Goal: Transaction & Acquisition: Book appointment/travel/reservation

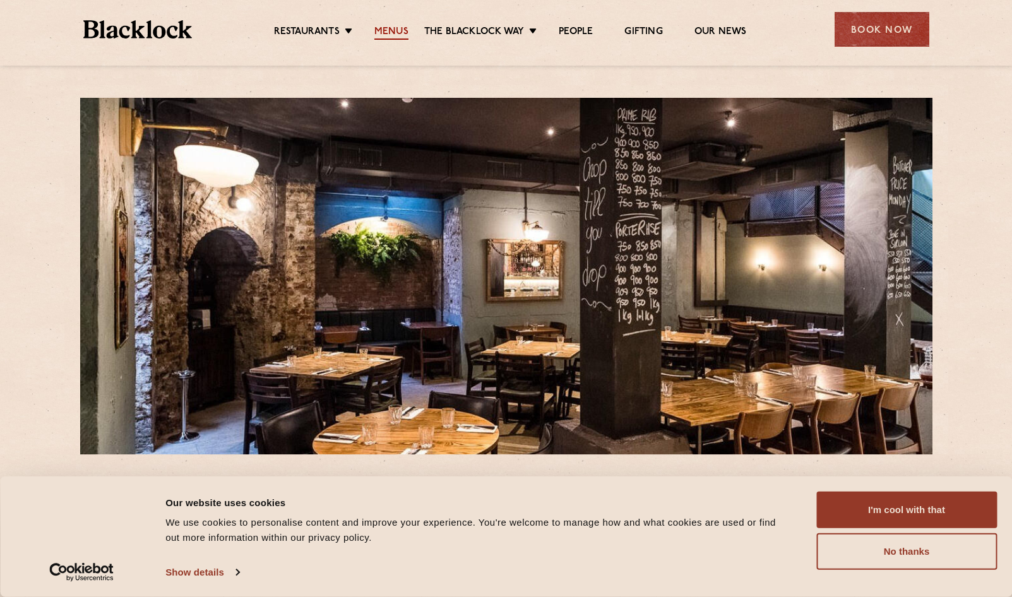
click at [404, 30] on link "Menus" at bounding box center [391, 33] width 34 height 14
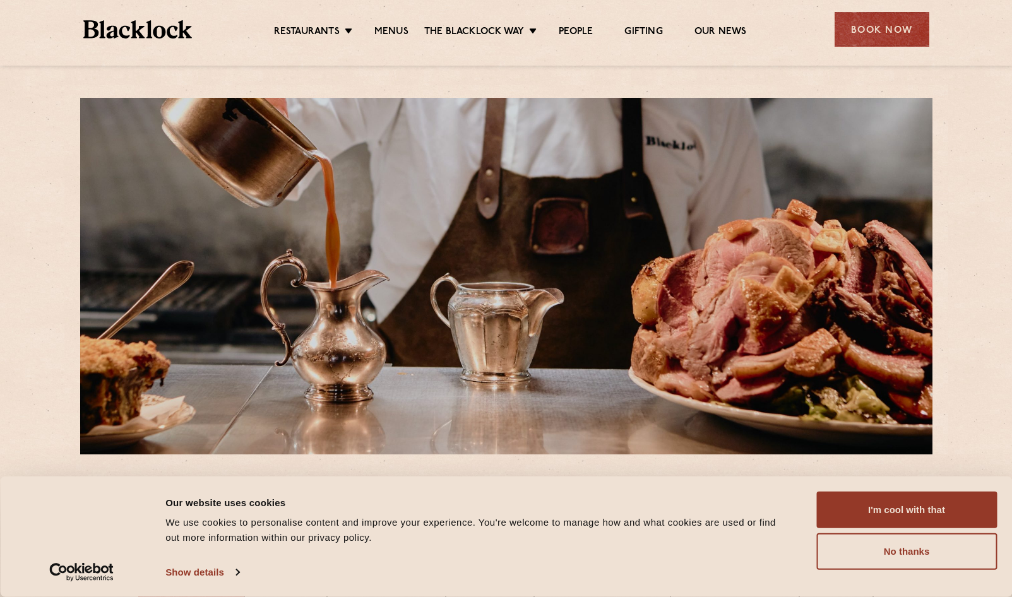
click at [312, 20] on ul "Restaurants Soho City Shoreditch Covent Garden Canary Wharf Manchester Birmingh…" at bounding box center [510, 30] width 636 height 20
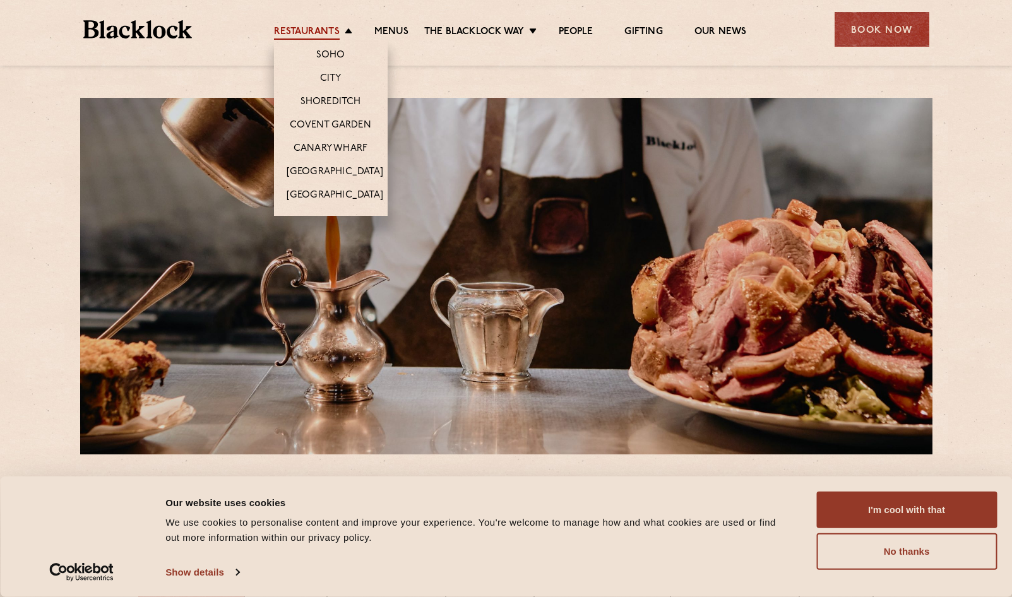
click at [312, 35] on link "Restaurants" at bounding box center [307, 33] width 66 height 14
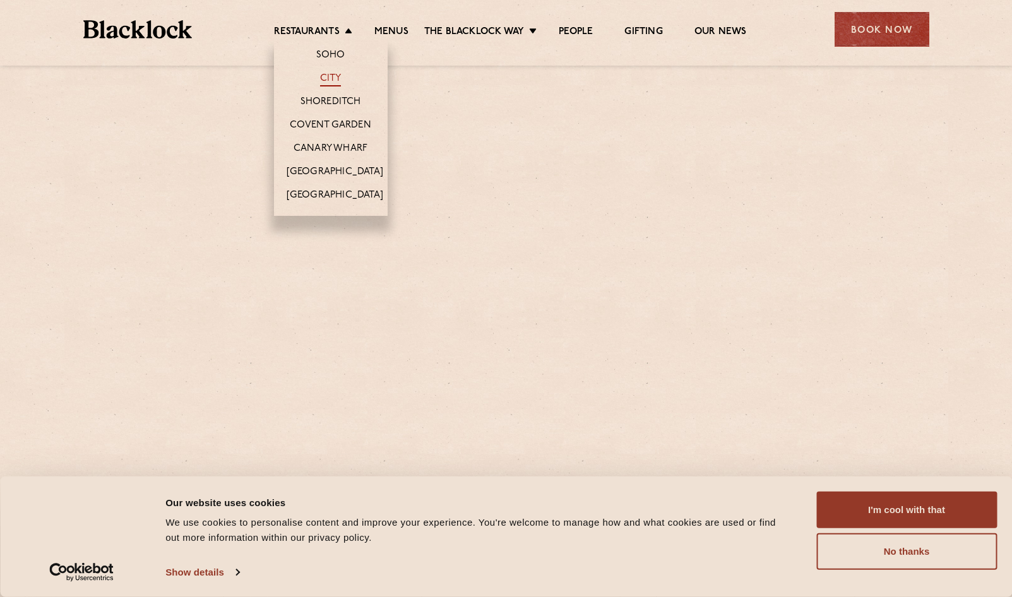
click at [333, 80] on link "City" at bounding box center [330, 80] width 21 height 14
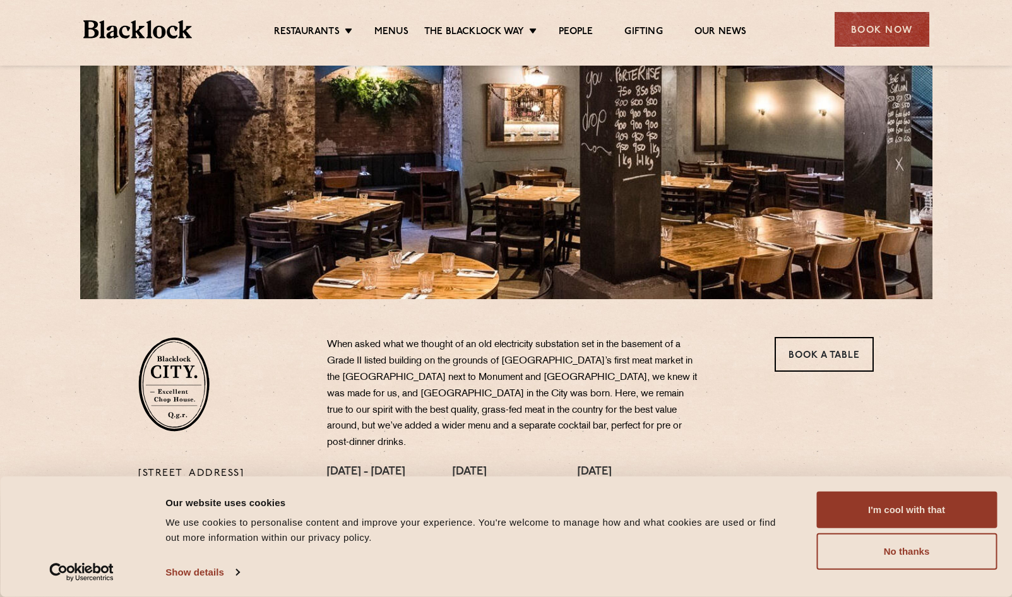
scroll to position [126, 0]
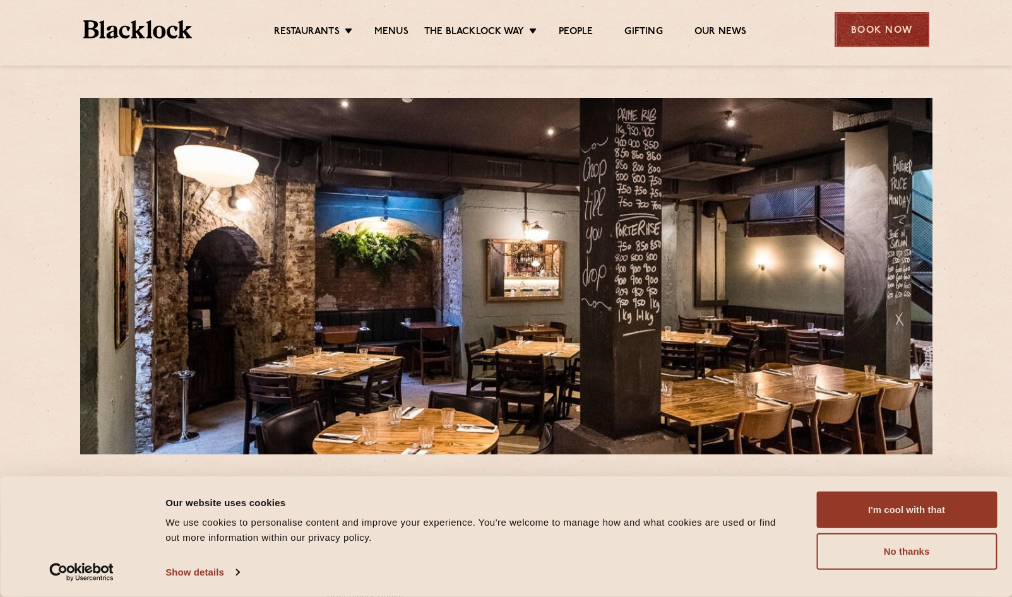
click at [867, 22] on div "Book Now" at bounding box center [881, 29] width 95 height 35
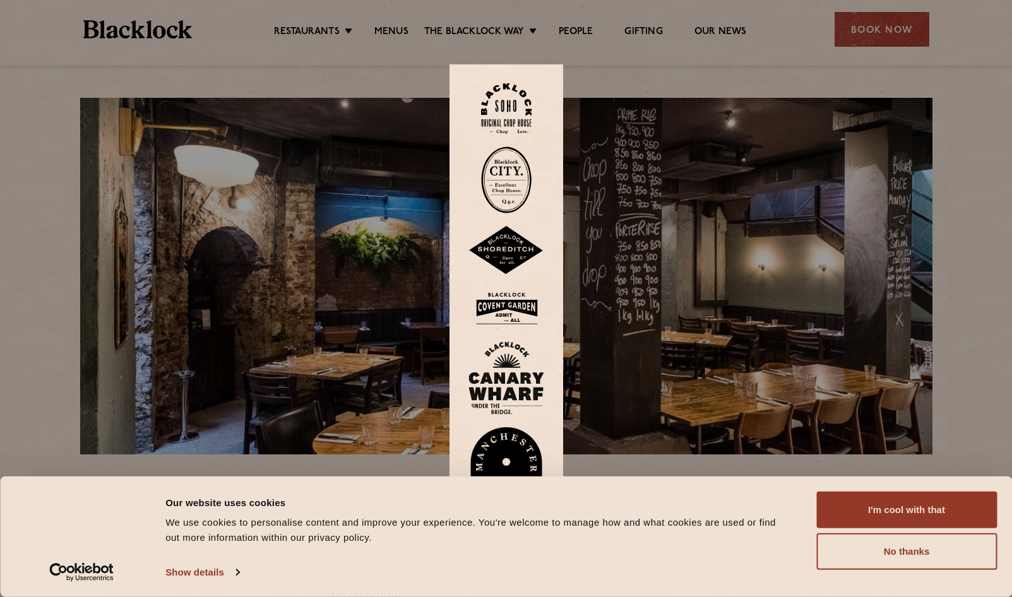
click at [507, 182] on img at bounding box center [506, 179] width 50 height 67
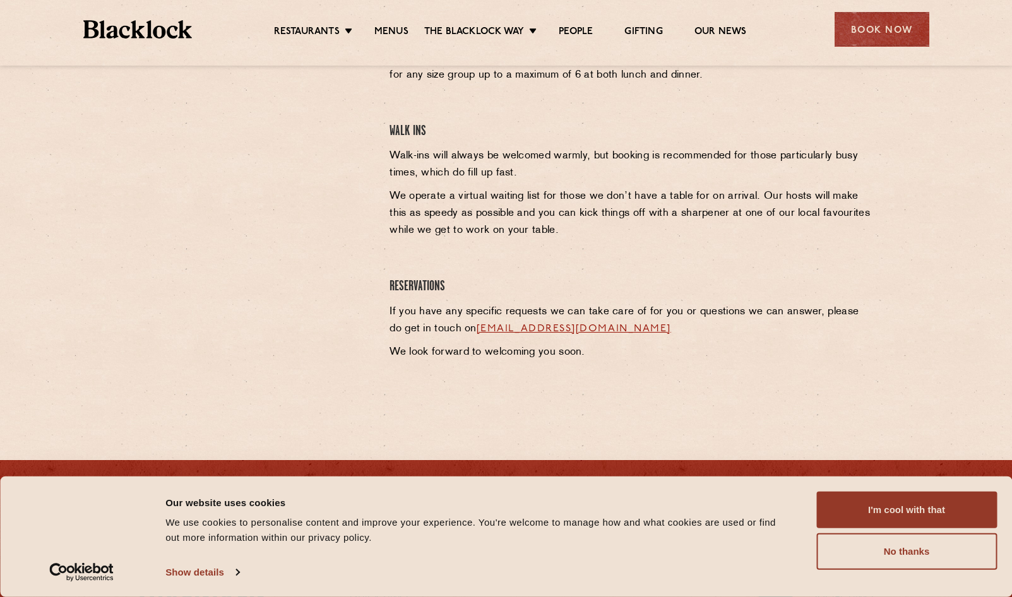
scroll to position [379, 0]
